Goal: Book appointment/travel/reservation

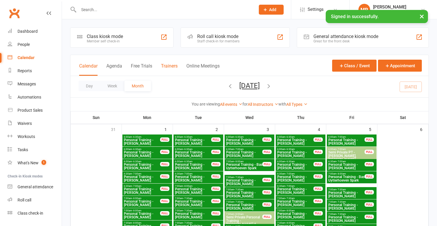
click at [163, 65] on button "Trainers" at bounding box center [169, 69] width 17 height 13
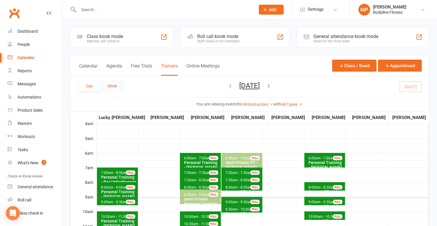
click at [104, 86] on button "Week" at bounding box center [112, 86] width 24 height 11
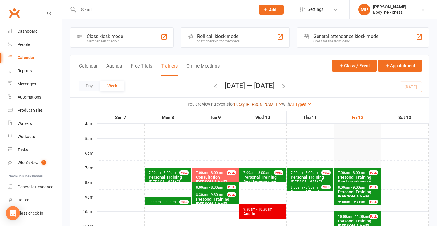
click at [254, 105] on link "Lucky [PERSON_NAME]" at bounding box center [258, 104] width 48 height 5
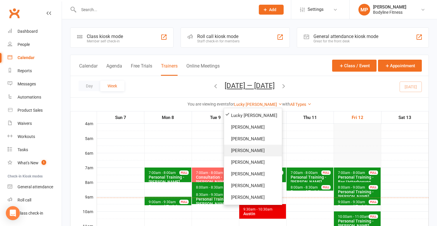
click at [245, 148] on link "[PERSON_NAME]" at bounding box center [253, 151] width 58 height 12
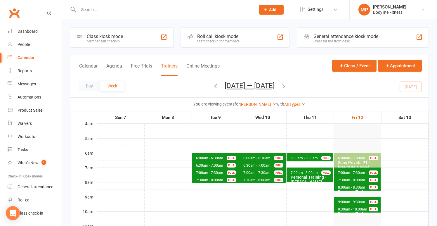
click at [287, 85] on icon "button" at bounding box center [283, 86] width 6 height 6
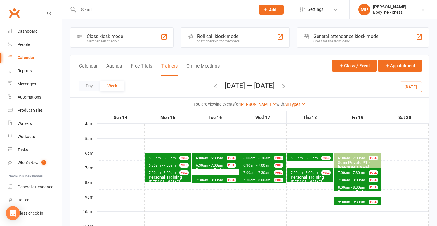
click at [212, 86] on icon "button" at bounding box center [215, 86] width 6 height 6
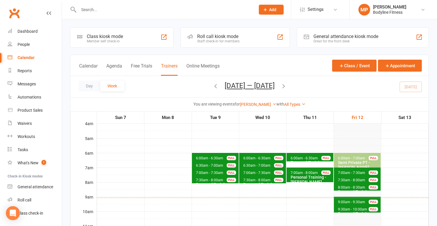
click at [287, 86] on icon "button" at bounding box center [283, 86] width 6 height 6
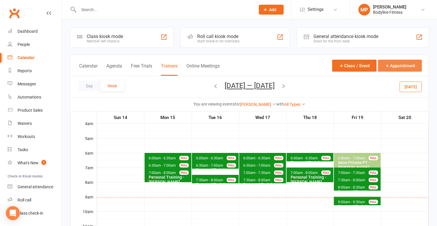
click at [393, 64] on button "Appointment" at bounding box center [400, 66] width 44 height 12
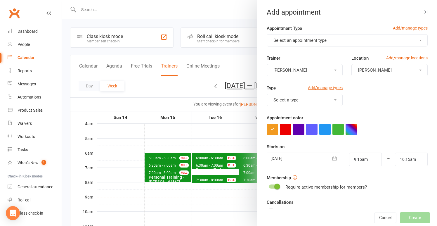
click at [304, 39] on span "Select an appointment type" at bounding box center [299, 40] width 53 height 5
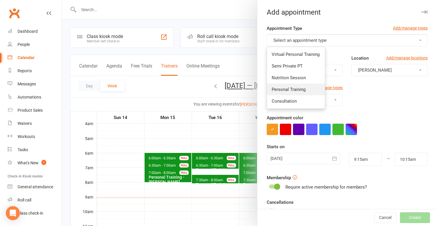
click at [291, 89] on span "Personal Training" at bounding box center [289, 89] width 34 height 5
type input "9:45am"
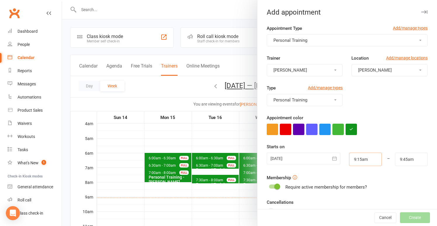
click at [359, 157] on input "9:15am" at bounding box center [365, 158] width 33 height 13
type input "6:30am"
click at [365, 197] on li "6:30am" at bounding box center [363, 198] width 28 height 9
click at [410, 157] on input "9:45am" at bounding box center [411, 158] width 33 height 13
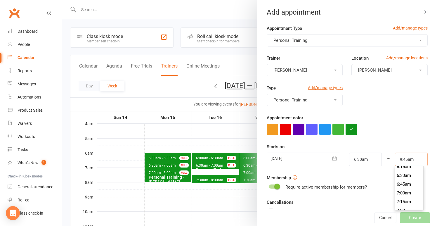
scroll to position [228, 0]
type input "7:00am"
click at [406, 185] on li "7:00am" at bounding box center [409, 187] width 28 height 9
click at [294, 161] on div at bounding box center [304, 158] width 74 height 12
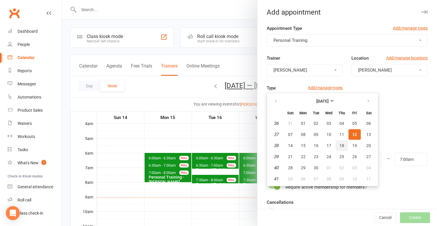
click at [340, 145] on span "18" at bounding box center [341, 145] width 5 height 5
type input "[DATE]"
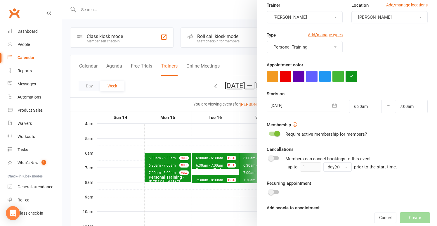
scroll to position [78, 0]
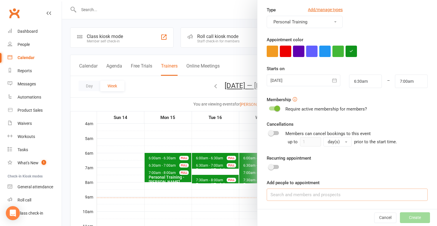
click at [309, 192] on input at bounding box center [347, 194] width 161 height 12
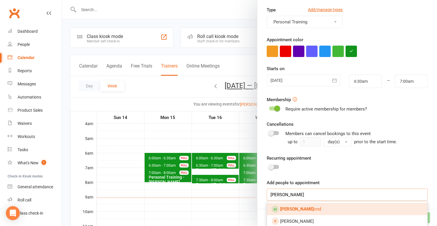
type input "[PERSON_NAME]"
click at [297, 211] on link "[PERSON_NAME] ond" at bounding box center [347, 209] width 160 height 12
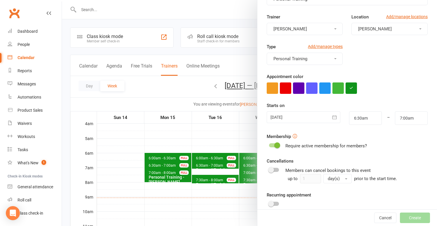
scroll to position [14, 0]
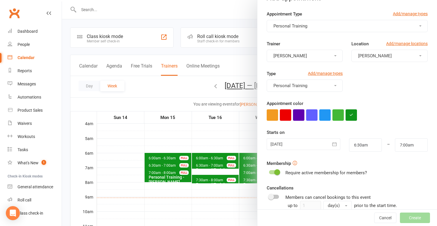
click at [274, 172] on span at bounding box center [277, 172] width 6 height 6
click at [269, 171] on input "checkbox" at bounding box center [269, 171] width 0 height 0
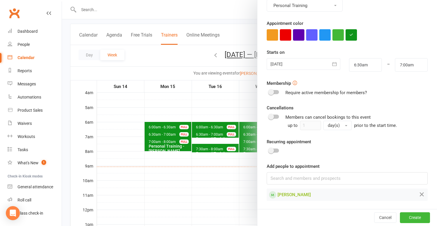
scroll to position [52, 0]
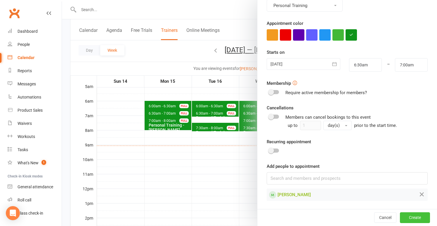
click at [416, 217] on button "Create" at bounding box center [415, 217] width 30 height 11
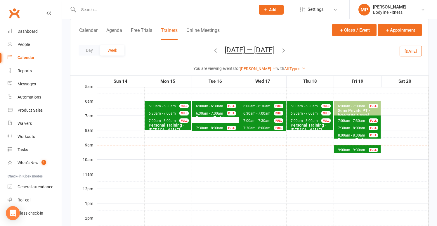
click at [212, 49] on icon "button" at bounding box center [215, 50] width 6 height 6
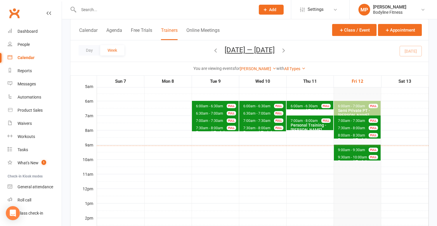
click at [350, 106] on span "6:00am - 7:00am" at bounding box center [351, 106] width 28 height 4
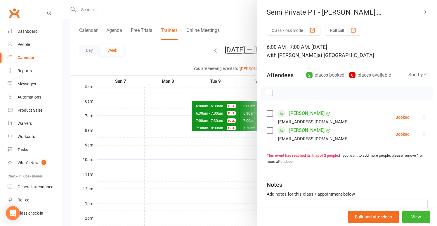
click at [423, 135] on icon at bounding box center [424, 134] width 6 height 6
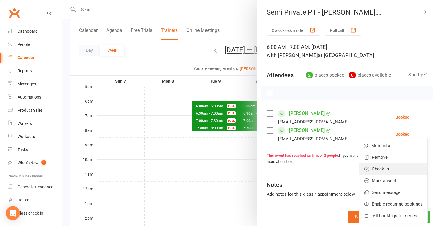
click at [396, 170] on link "Check in" at bounding box center [393, 169] width 68 height 12
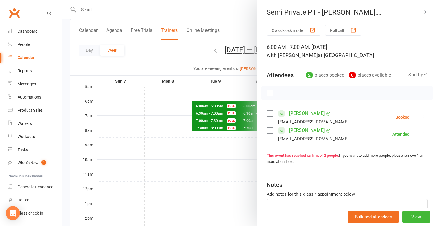
click at [424, 118] on icon at bounding box center [424, 117] width 6 height 6
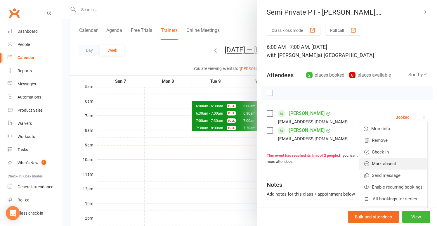
click at [399, 166] on link "Mark absent" at bounding box center [393, 164] width 68 height 12
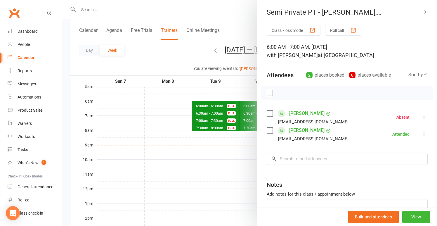
click at [242, 154] on div at bounding box center [249, 113] width 375 height 226
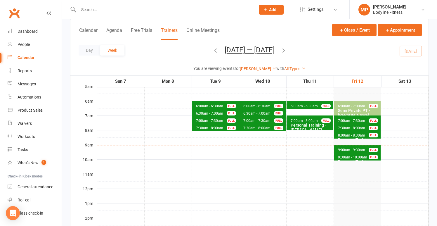
click at [366, 118] on span "7:00am - 7:30am Personal Training - [PERSON_NAME] FULL" at bounding box center [357, 119] width 47 height 8
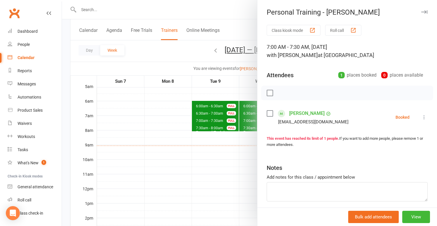
click at [423, 117] on icon at bounding box center [424, 117] width 6 height 6
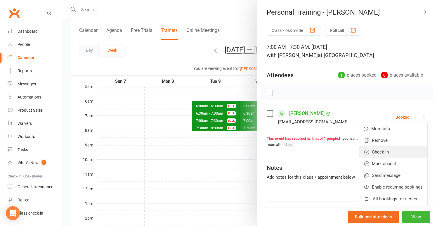
click at [400, 152] on link "Check in" at bounding box center [393, 152] width 68 height 12
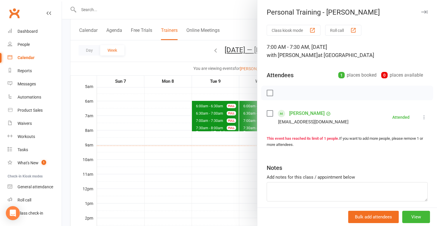
click at [233, 160] on div at bounding box center [249, 113] width 375 height 226
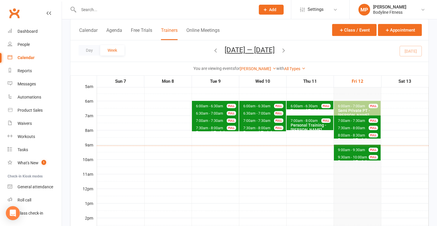
click at [366, 127] on span "7:30am - 8:00am Personal Training - [PERSON_NAME] FULL" at bounding box center [357, 127] width 47 height 8
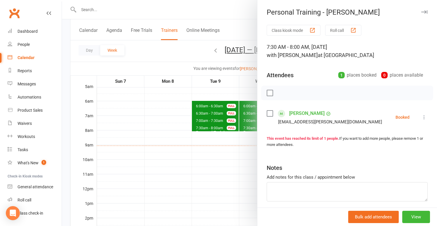
click at [421, 116] on button at bounding box center [423, 117] width 7 height 7
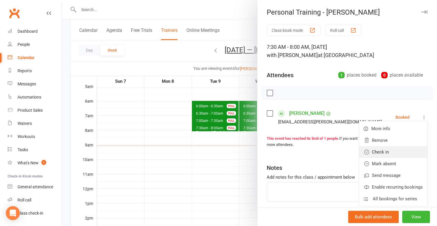
click at [379, 153] on link "Check in" at bounding box center [393, 152] width 68 height 12
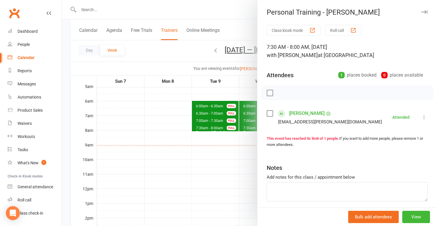
click at [226, 147] on div at bounding box center [249, 113] width 375 height 226
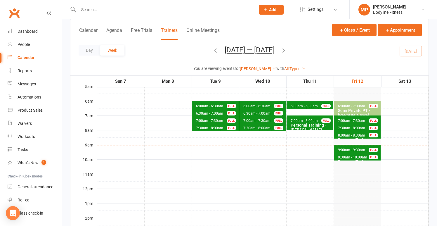
click at [341, 135] on span "8:00am - 8:30am" at bounding box center [351, 135] width 28 height 4
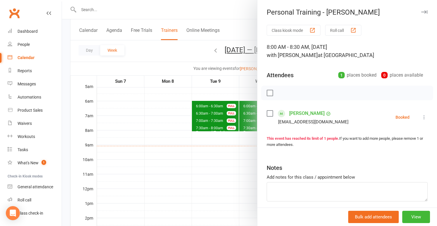
click at [423, 112] on li "[PERSON_NAME] [EMAIL_ADDRESS][DOMAIN_NAME] Booked More info Remove Check in Mar…" at bounding box center [347, 117] width 161 height 17
click at [423, 116] on icon at bounding box center [424, 117] width 6 height 6
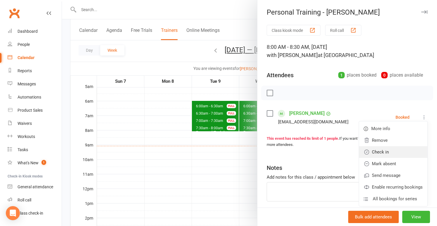
click at [385, 151] on link "Check in" at bounding box center [393, 152] width 68 height 12
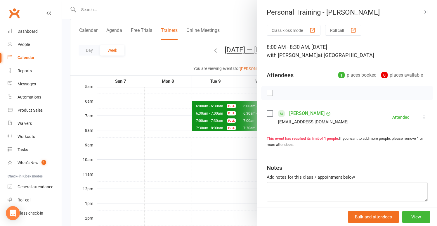
click at [223, 155] on div at bounding box center [249, 113] width 375 height 226
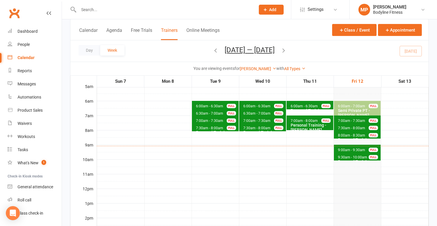
click at [371, 148] on div "FULL" at bounding box center [372, 149] width 9 height 4
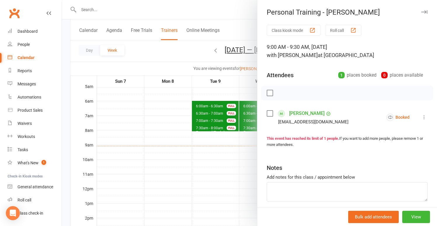
click at [423, 117] on icon at bounding box center [424, 117] width 6 height 6
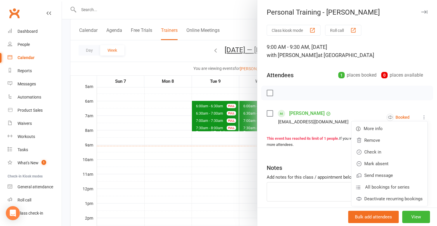
click at [251, 160] on div at bounding box center [249, 113] width 375 height 226
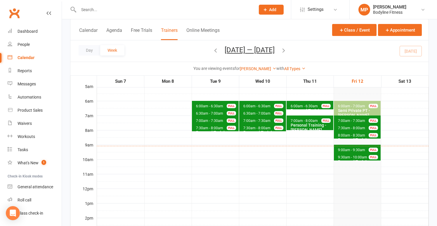
click at [369, 156] on div "FULL" at bounding box center [372, 157] width 9 height 4
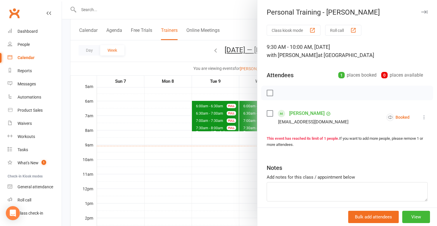
click at [234, 151] on div at bounding box center [249, 113] width 375 height 226
